Goal: Information Seeking & Learning: Learn about a topic

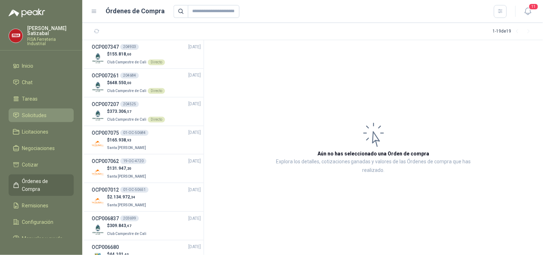
click at [43, 112] on span "Solicitudes" at bounding box center [34, 115] width 25 height 8
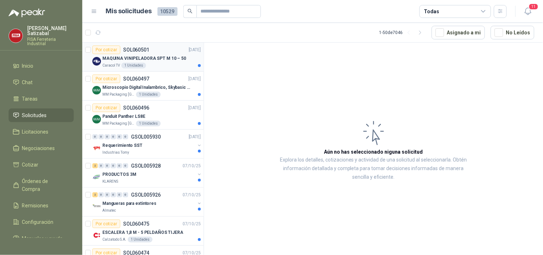
click at [154, 49] on div "Por cotizar SOL060501 [DATE]" at bounding box center [146, 49] width 109 height 9
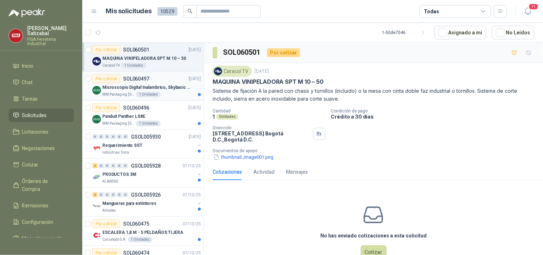
click at [140, 85] on p "Microscopio Digital Inalambrico, Skybasic 50x-1000x, Ampliac" at bounding box center [146, 87] width 89 height 7
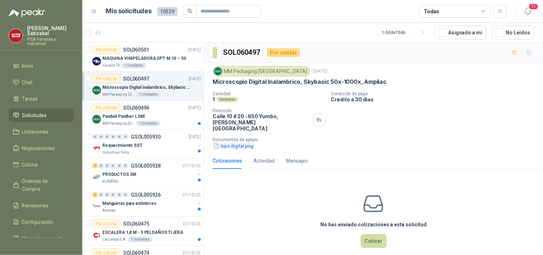
click at [237, 142] on button "lupa digital.png" at bounding box center [234, 146] width 42 height 8
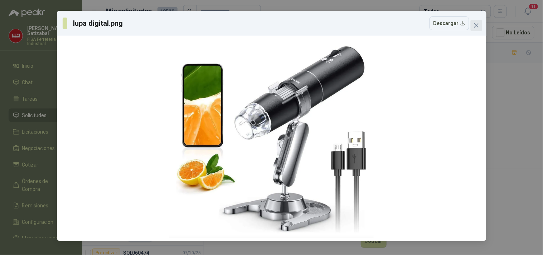
click at [476, 26] on icon "close" at bounding box center [477, 26] width 6 height 6
